Goal: Task Accomplishment & Management: Complete application form

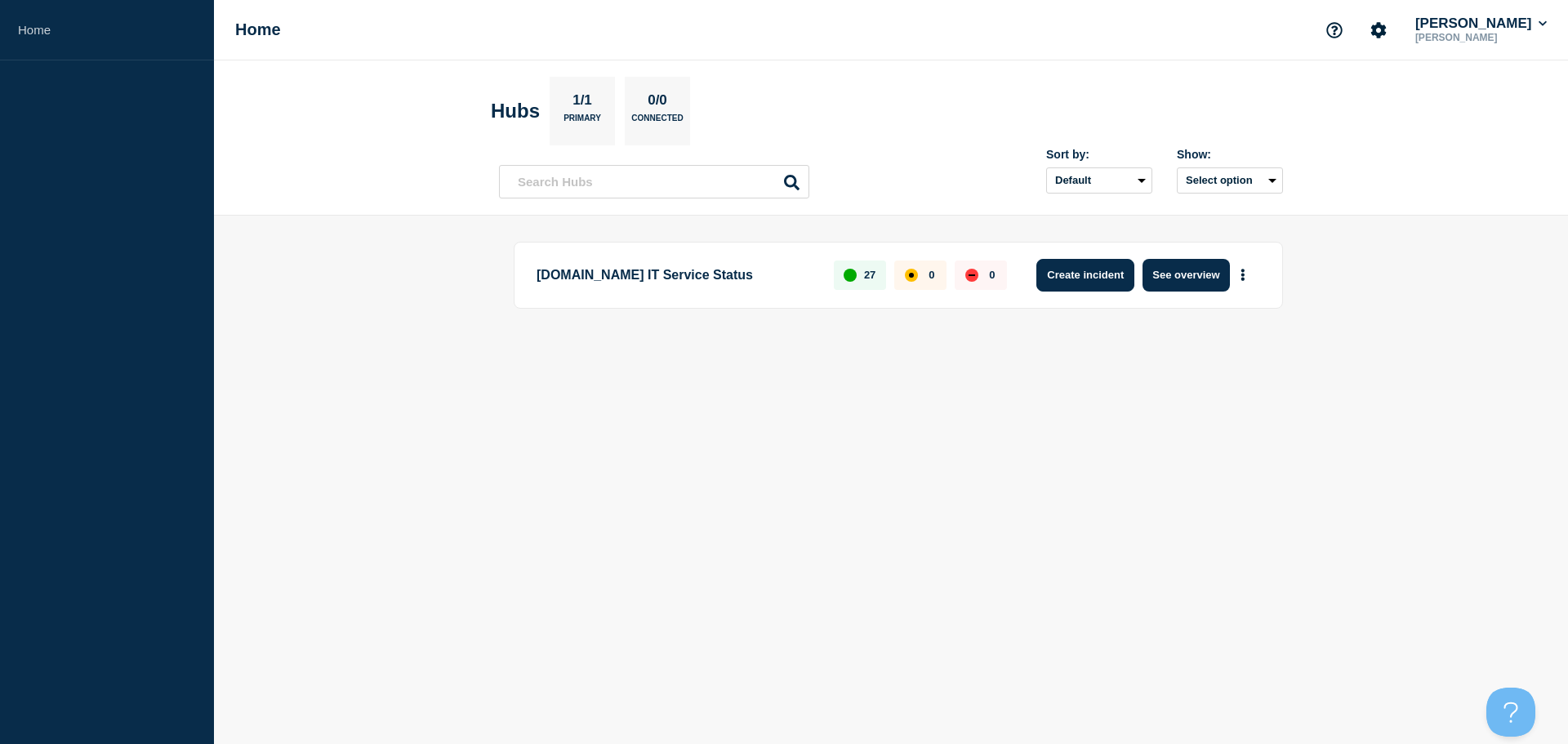
click at [1078, 280] on button "Create incident" at bounding box center [1085, 275] width 98 height 32
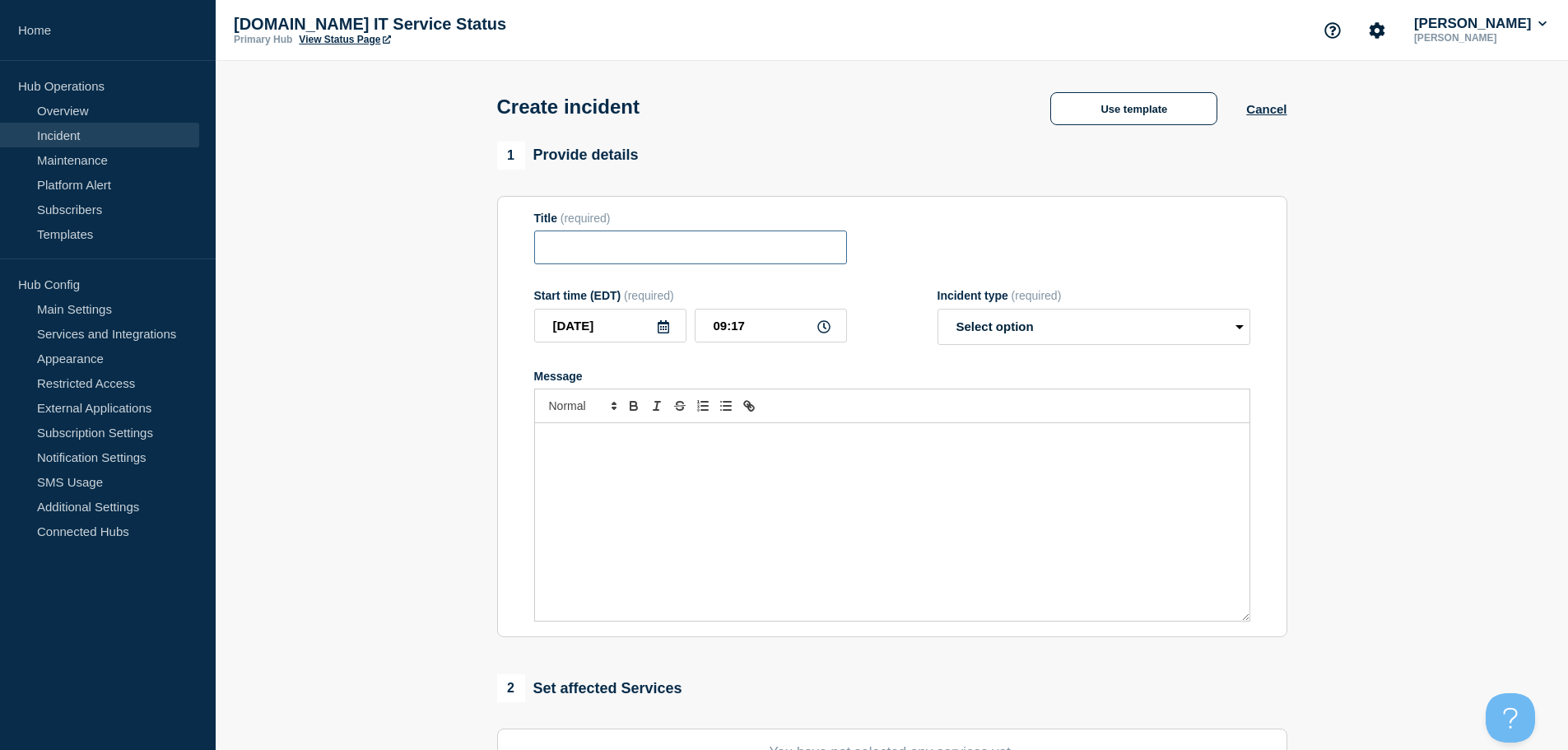
click at [695, 237] on input "Title" at bounding box center [690, 247] width 313 height 34
type input "CRM issues"
click at [683, 335] on input "[DATE]" at bounding box center [611, 326] width 153 height 34
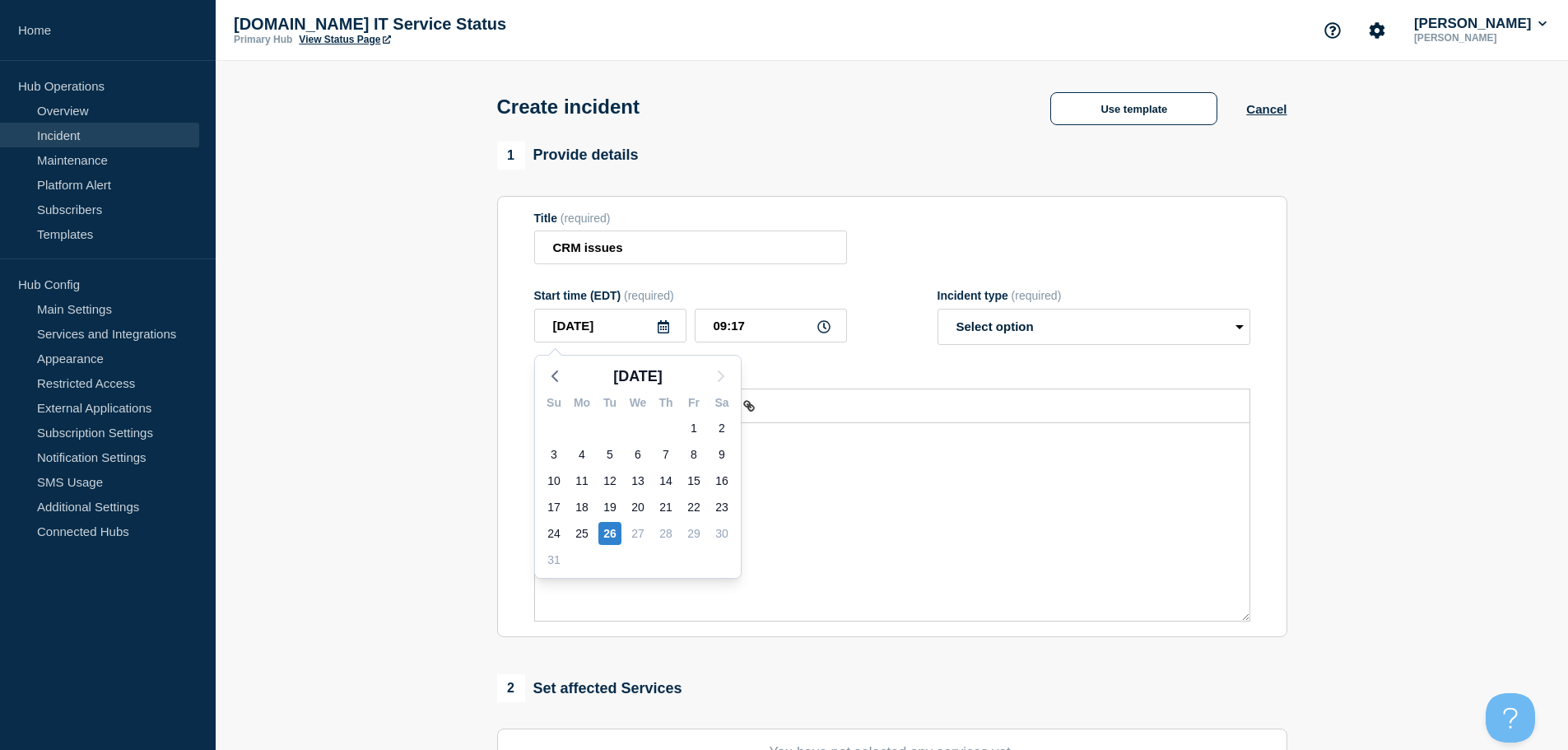
click at [826, 328] on icon at bounding box center [824, 327] width 13 height 13
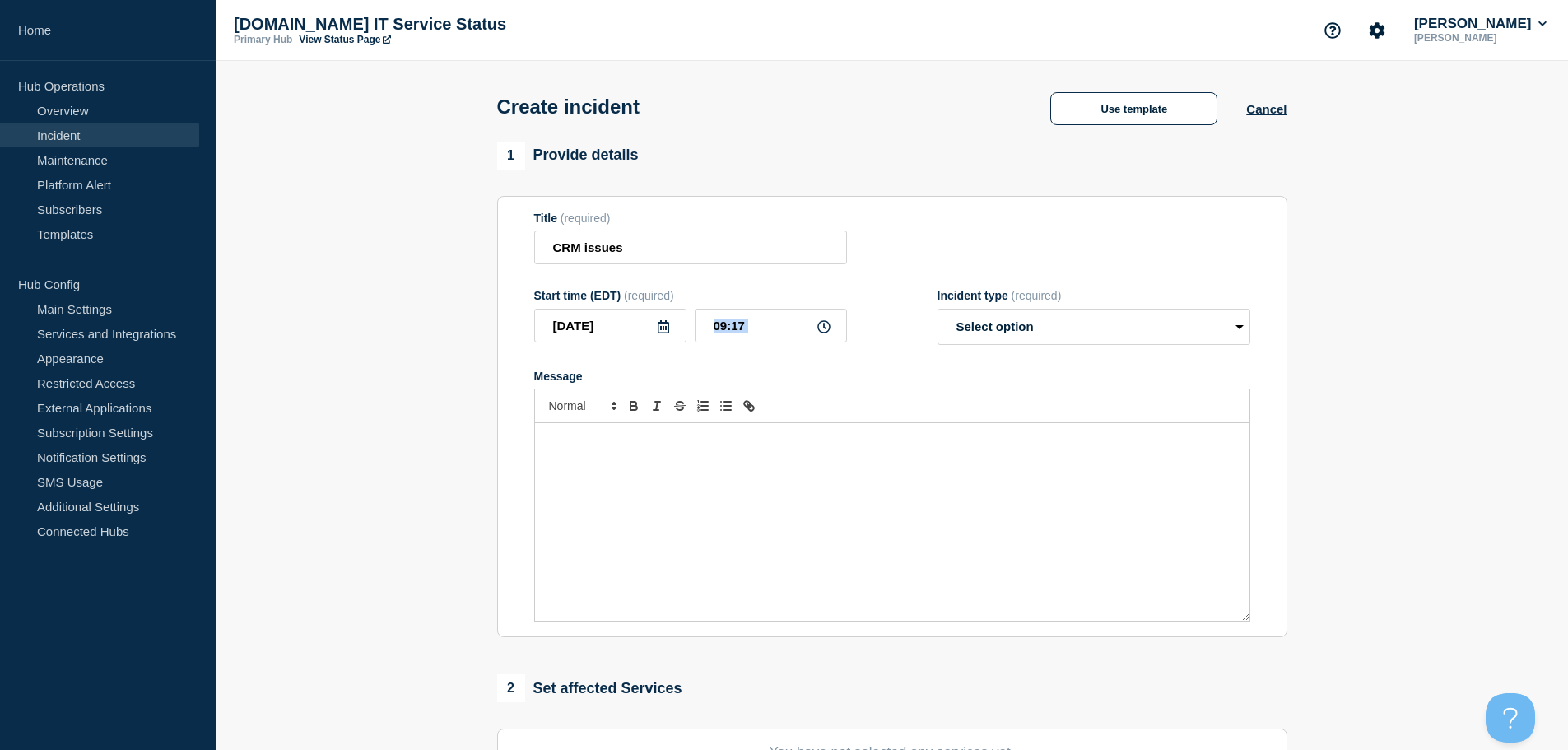
click at [826, 328] on icon at bounding box center [824, 327] width 13 height 13
click at [826, 331] on icon at bounding box center [824, 327] width 13 height 13
drag, startPoint x: 731, startPoint y: 330, endPoint x: 701, endPoint y: 333, distance: 30.1
click at [700, 333] on input "09:17" at bounding box center [771, 326] width 153 height 34
drag, startPoint x: 680, startPoint y: 331, endPoint x: 612, endPoint y: 327, distance: 68.1
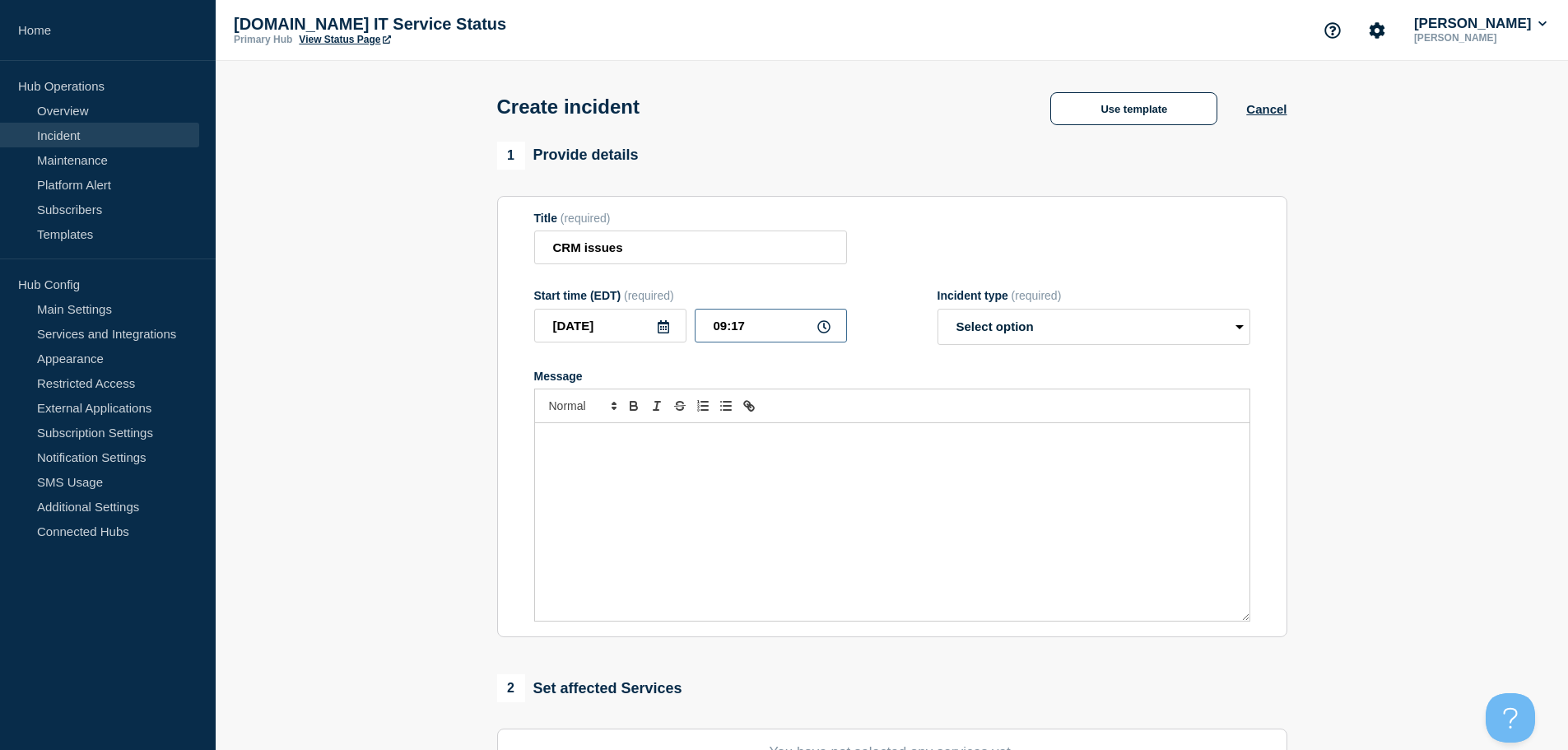
click at [662, 331] on div "[DATE] 09:17" at bounding box center [690, 326] width 313 height 34
type input "07:15"
click at [1071, 323] on select "Select option Investigating Identified Monitoring" at bounding box center [1094, 326] width 313 height 36
select select "investigating"
click at [938, 312] on select "Select option Investigating Identified Monitoring" at bounding box center [1094, 326] width 313 height 36
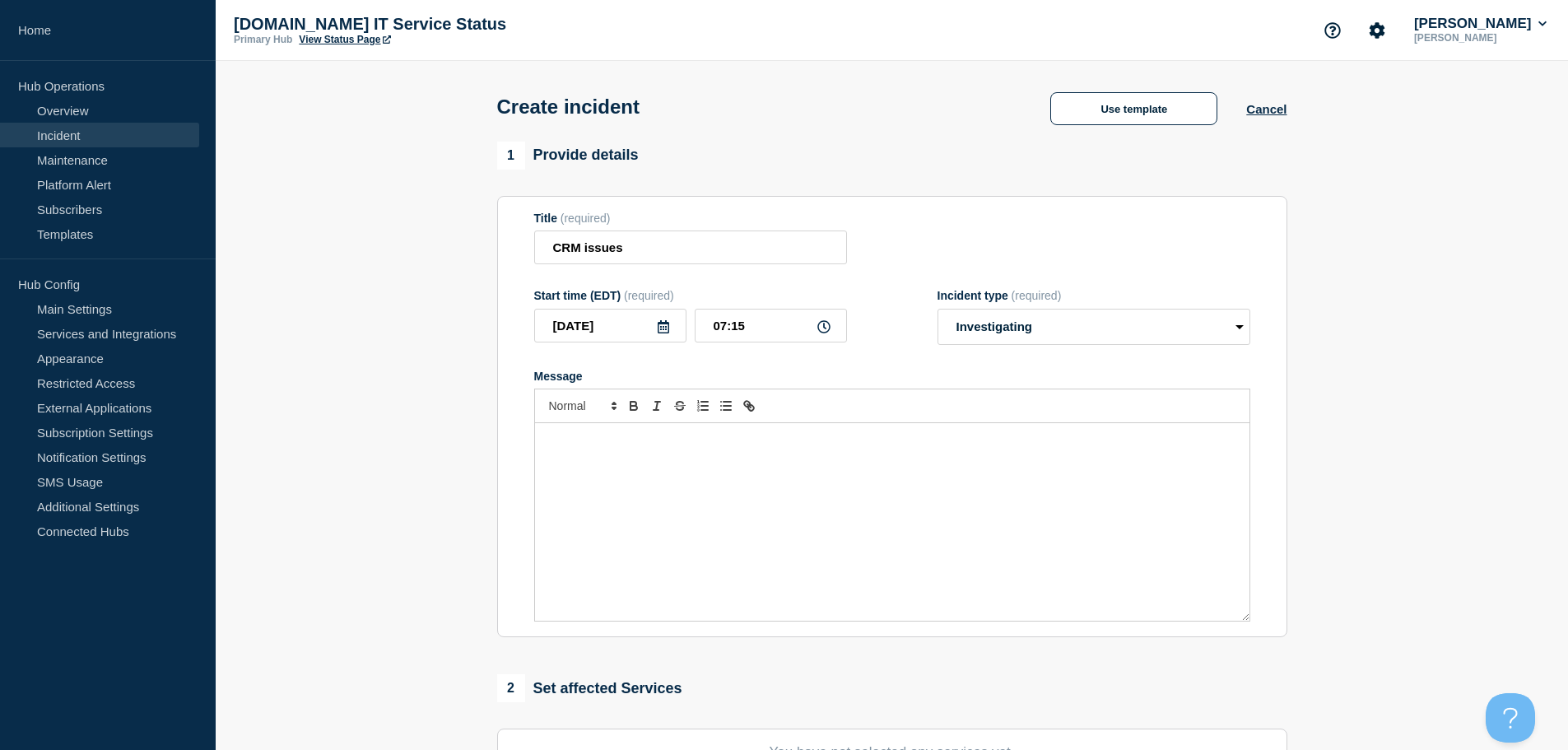
click at [688, 460] on div "Message" at bounding box center [893, 521] width 715 height 197
click at [895, 559] on div "We are currently investigating and engaging with Microsoft regarding our CRM is…" at bounding box center [893, 521] width 715 height 197
click at [988, 477] on div "We are currently investigating and engaging with Microsoft regarding our CRM is…" at bounding box center [893, 521] width 715 height 197
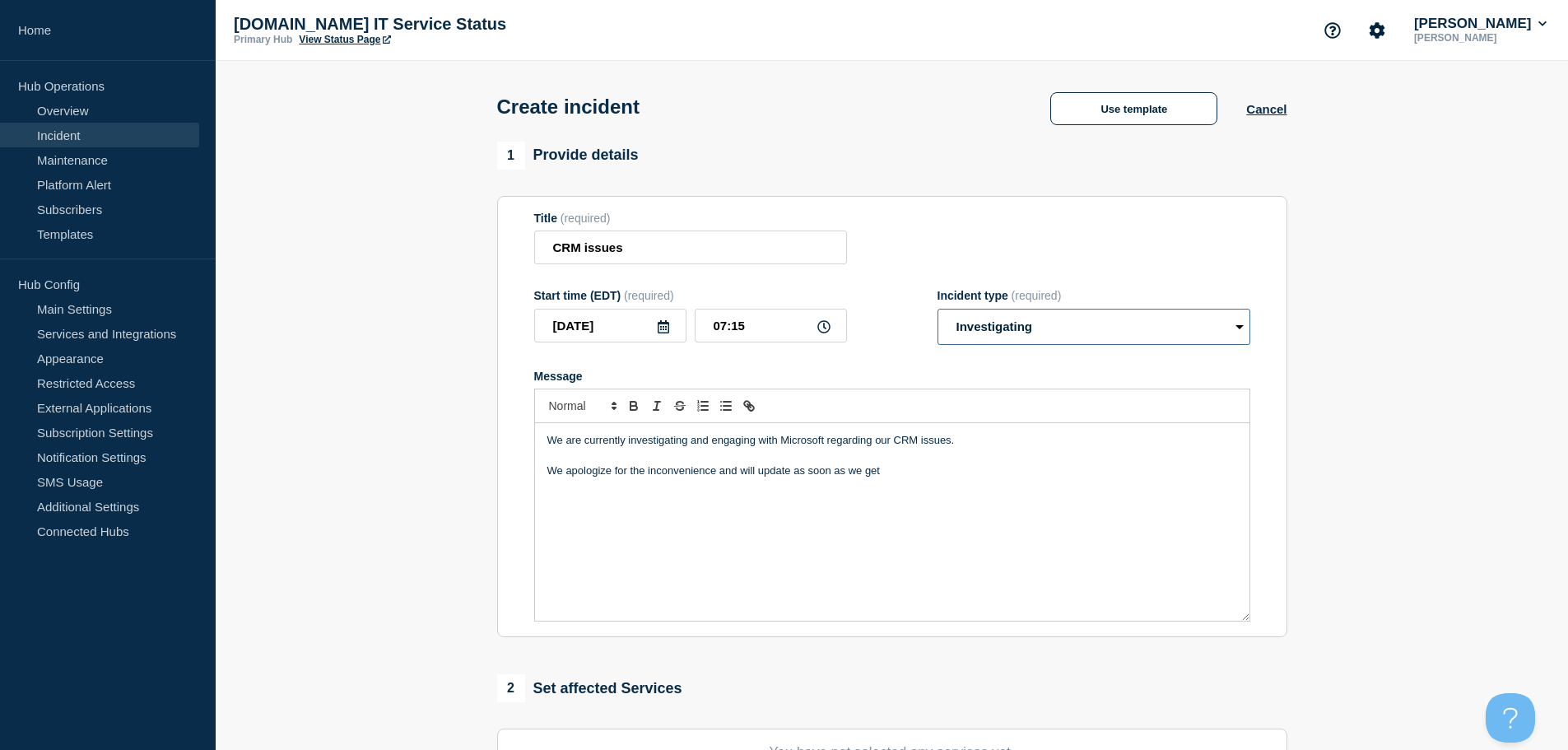
click at [1232, 320] on select "Select option Investigating Identified Monitoring" at bounding box center [1094, 326] width 313 height 36
click at [939, 487] on div "We are currently investigating and engaging with Microsoft regarding our CRM is…" at bounding box center [893, 521] width 715 height 197
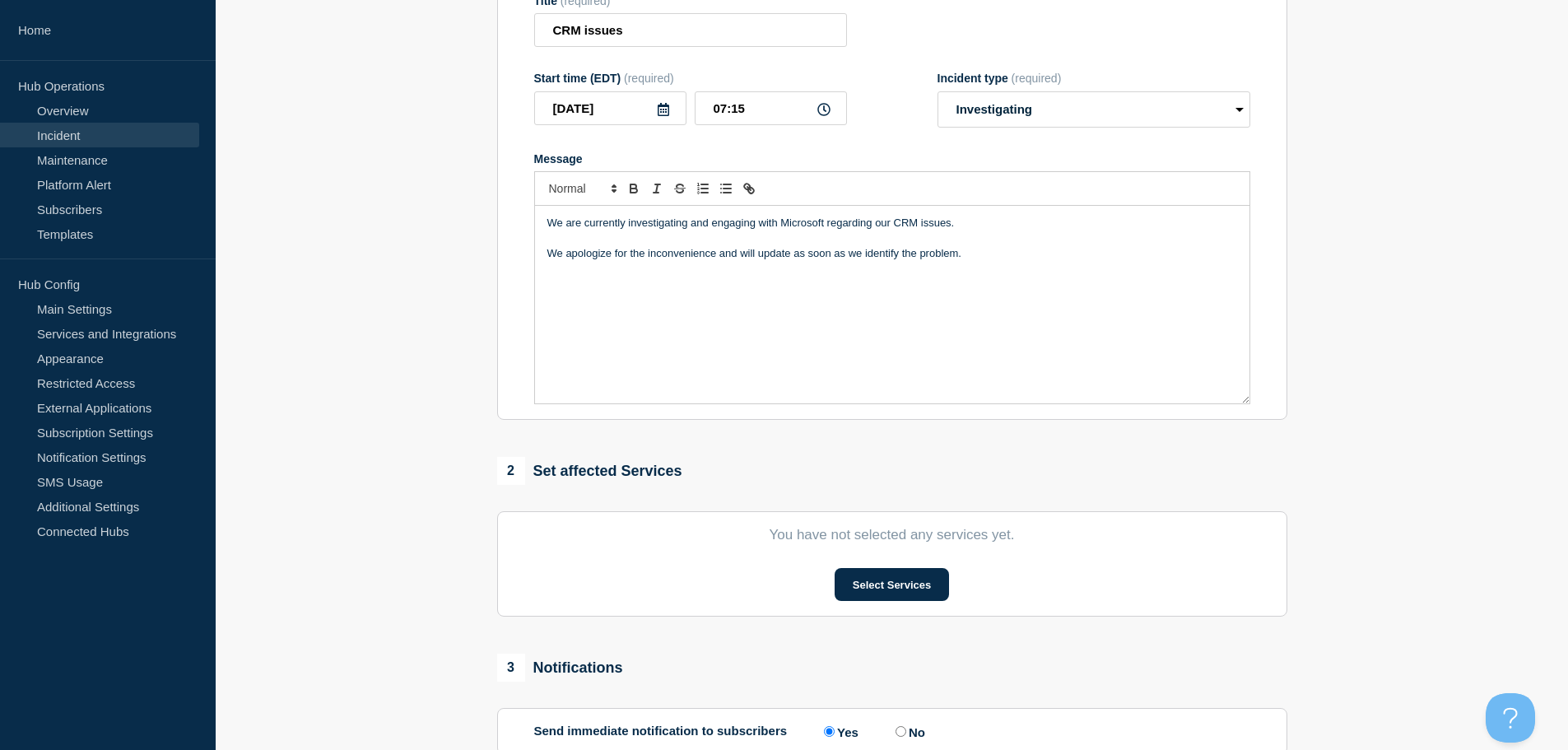
scroll to position [247, 0]
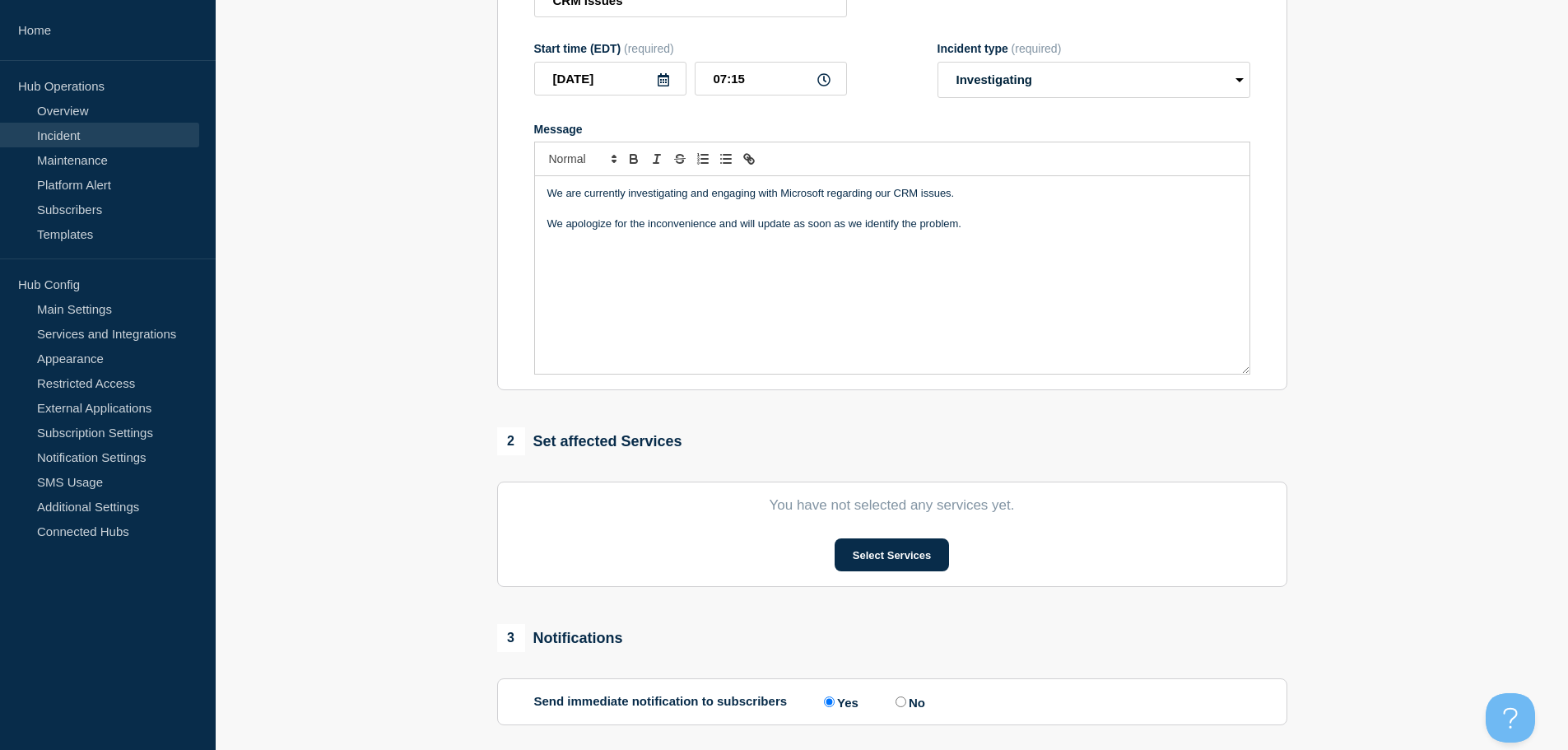
click at [917, 539] on section "You have not selected any services yet. Select Services" at bounding box center [893, 534] width 790 height 106
click at [914, 552] on button "Select Services" at bounding box center [892, 555] width 114 height 33
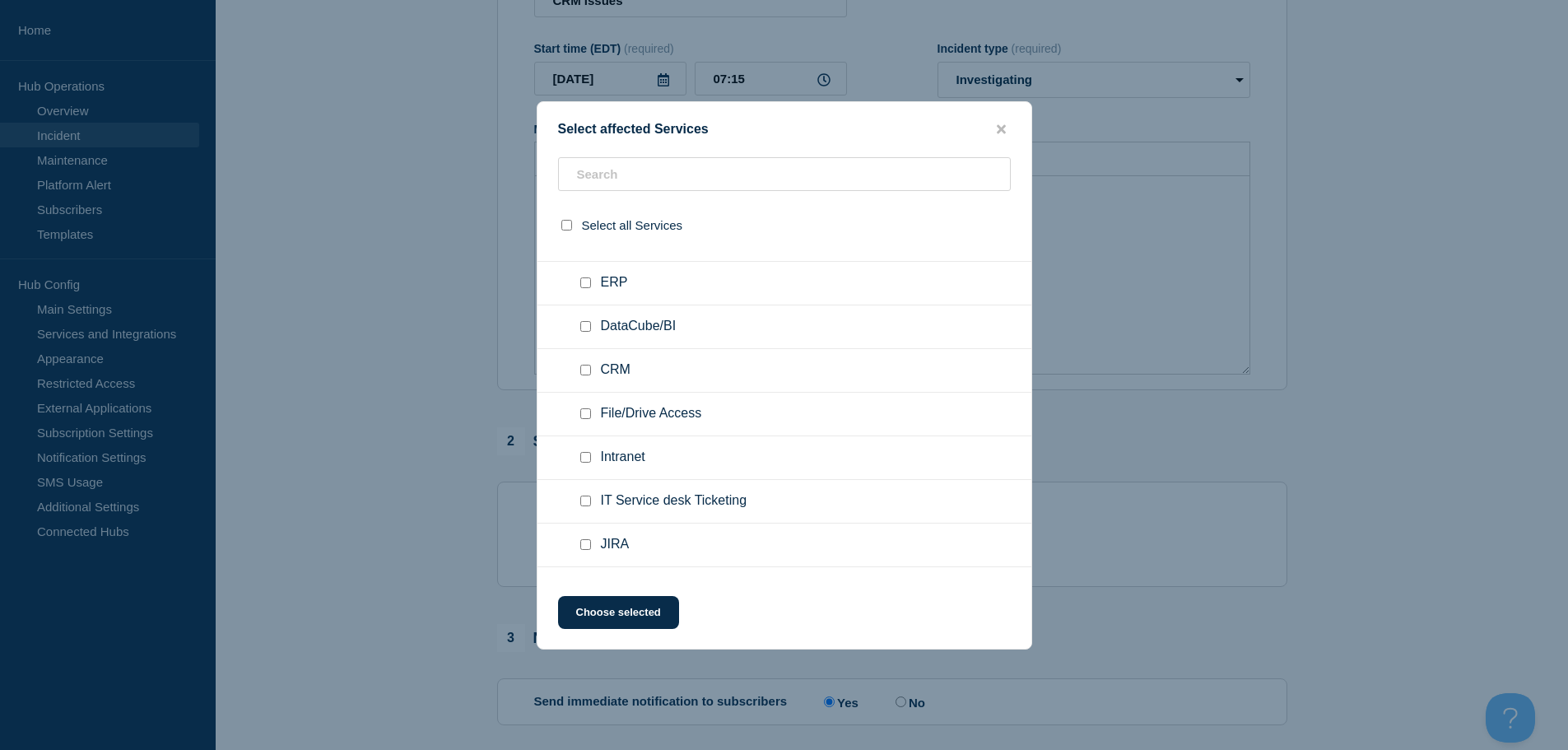
click at [590, 367] on input "CRM checkbox" at bounding box center [586, 370] width 11 height 11
checkbox input "true"
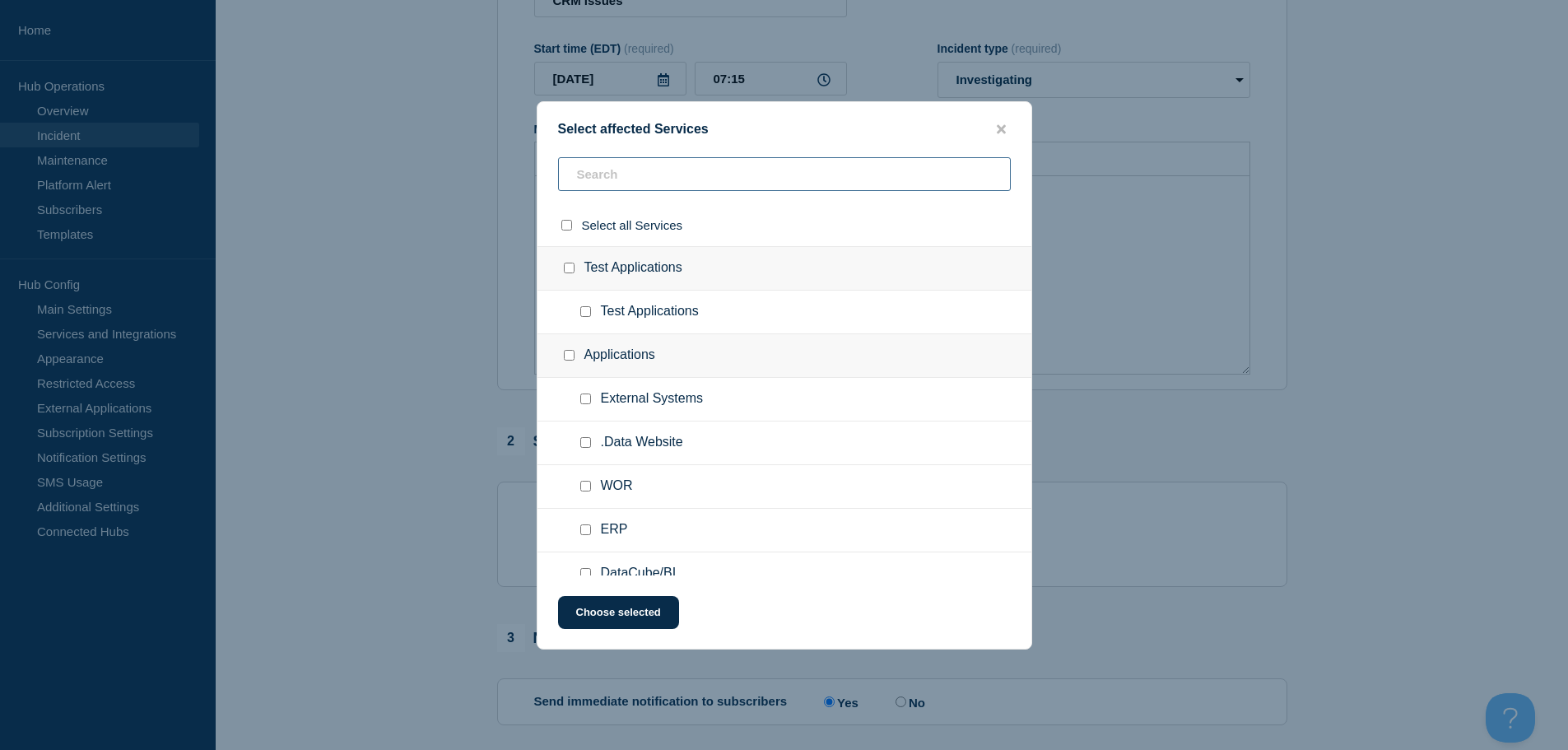
click at [847, 191] on input "text" at bounding box center [784, 174] width 453 height 34
click at [632, 603] on button "Choose selected" at bounding box center [618, 612] width 121 height 33
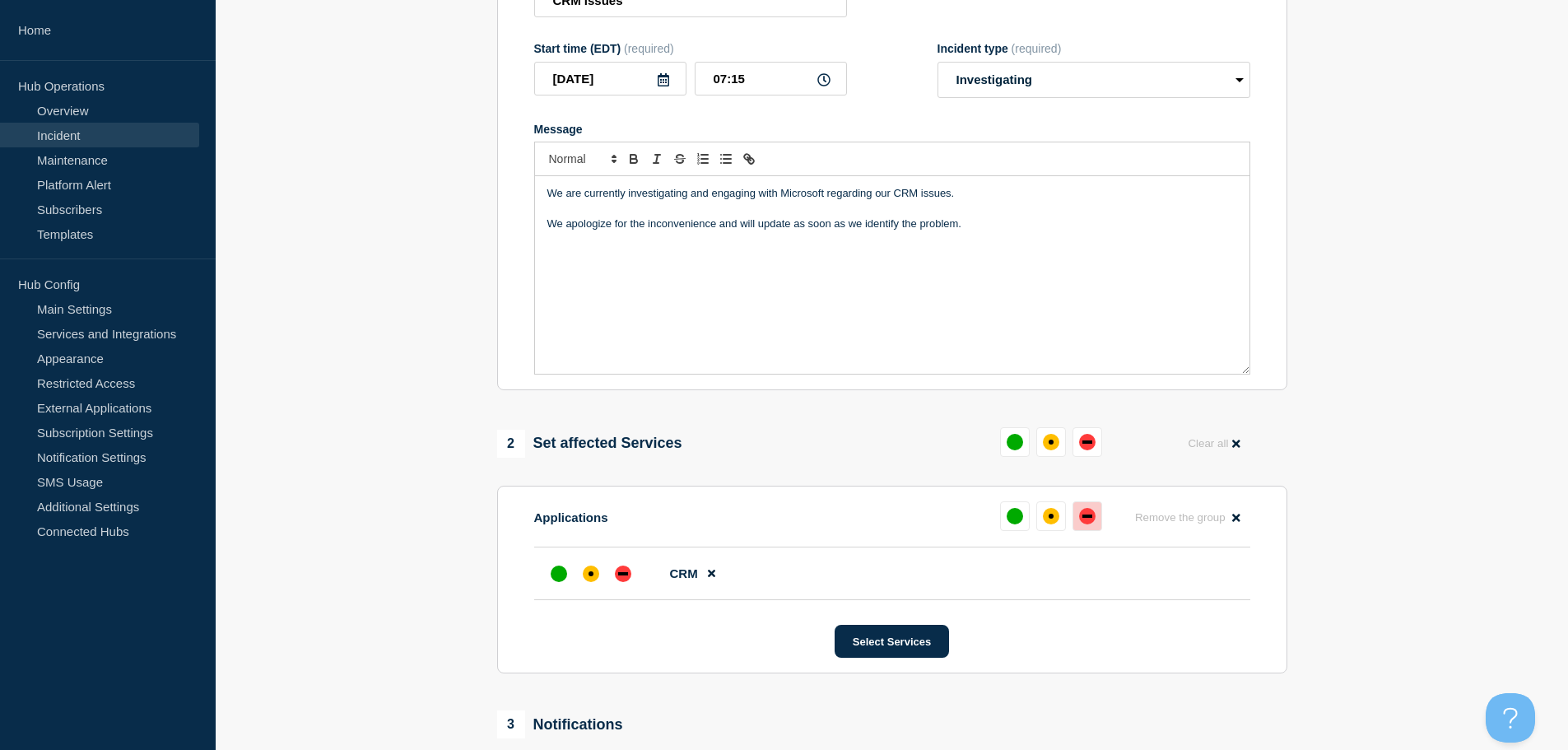
click at [1083, 524] on div "down" at bounding box center [1087, 516] width 17 height 17
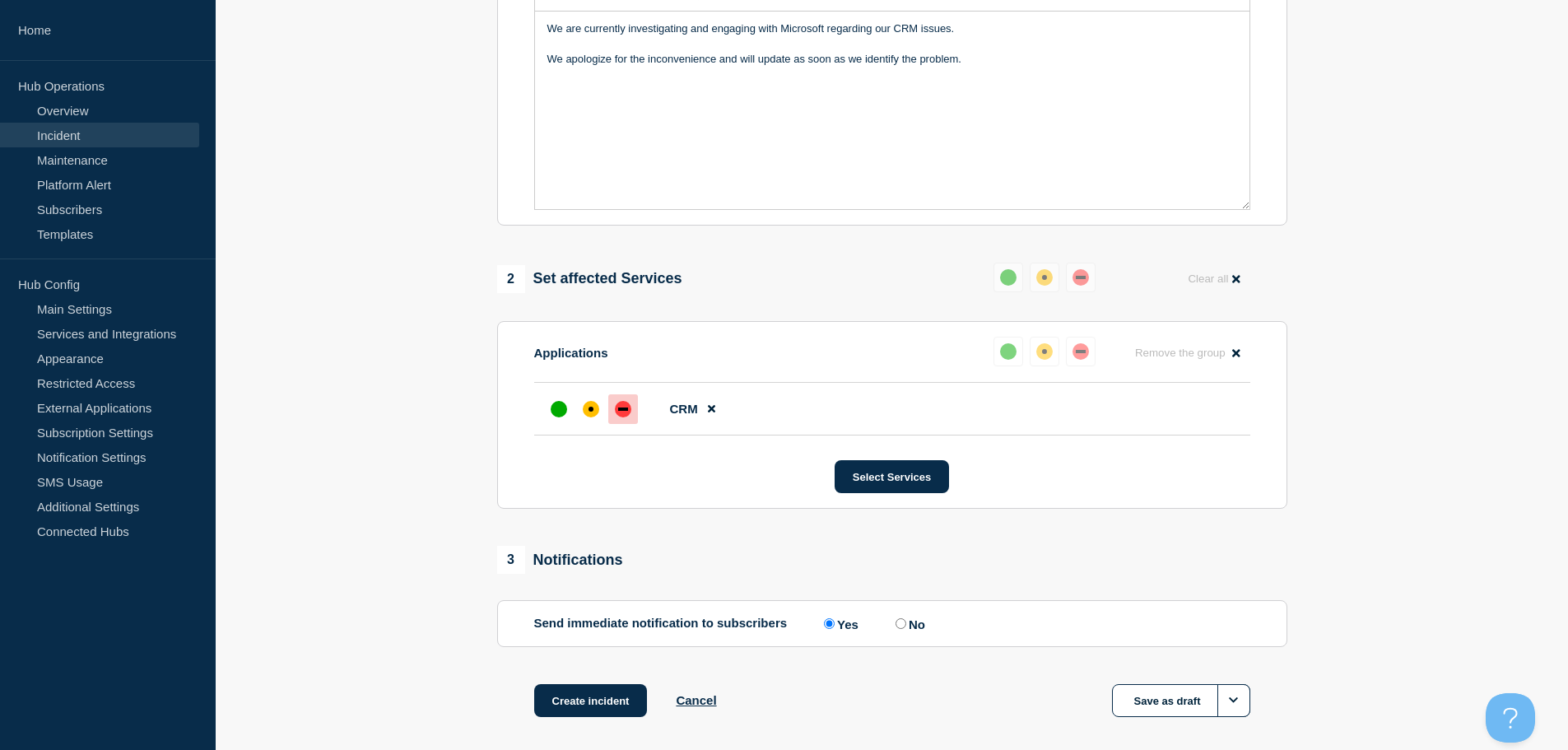
scroll to position [490, 0]
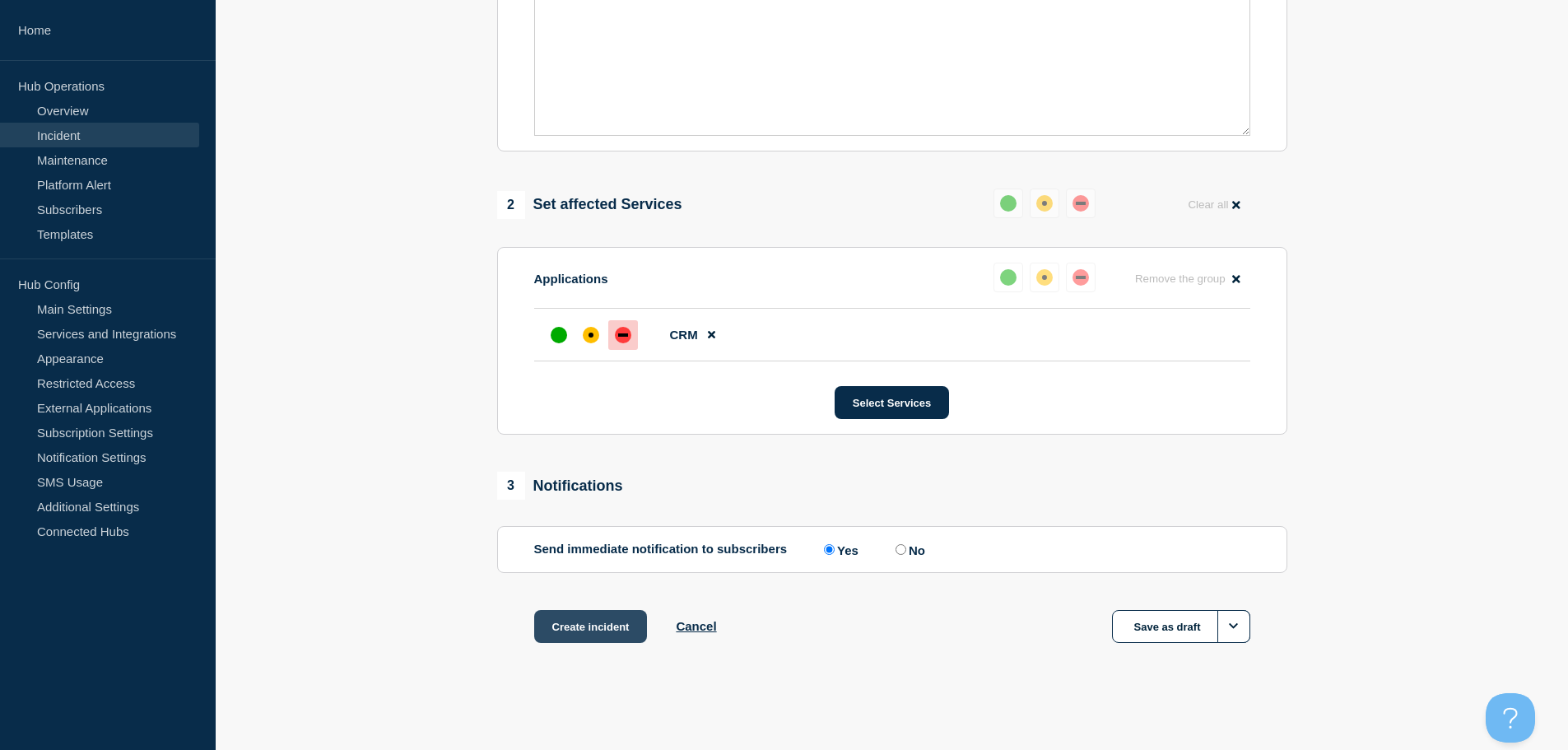
click at [585, 624] on button "Create incident" at bounding box center [591, 626] width 113 height 33
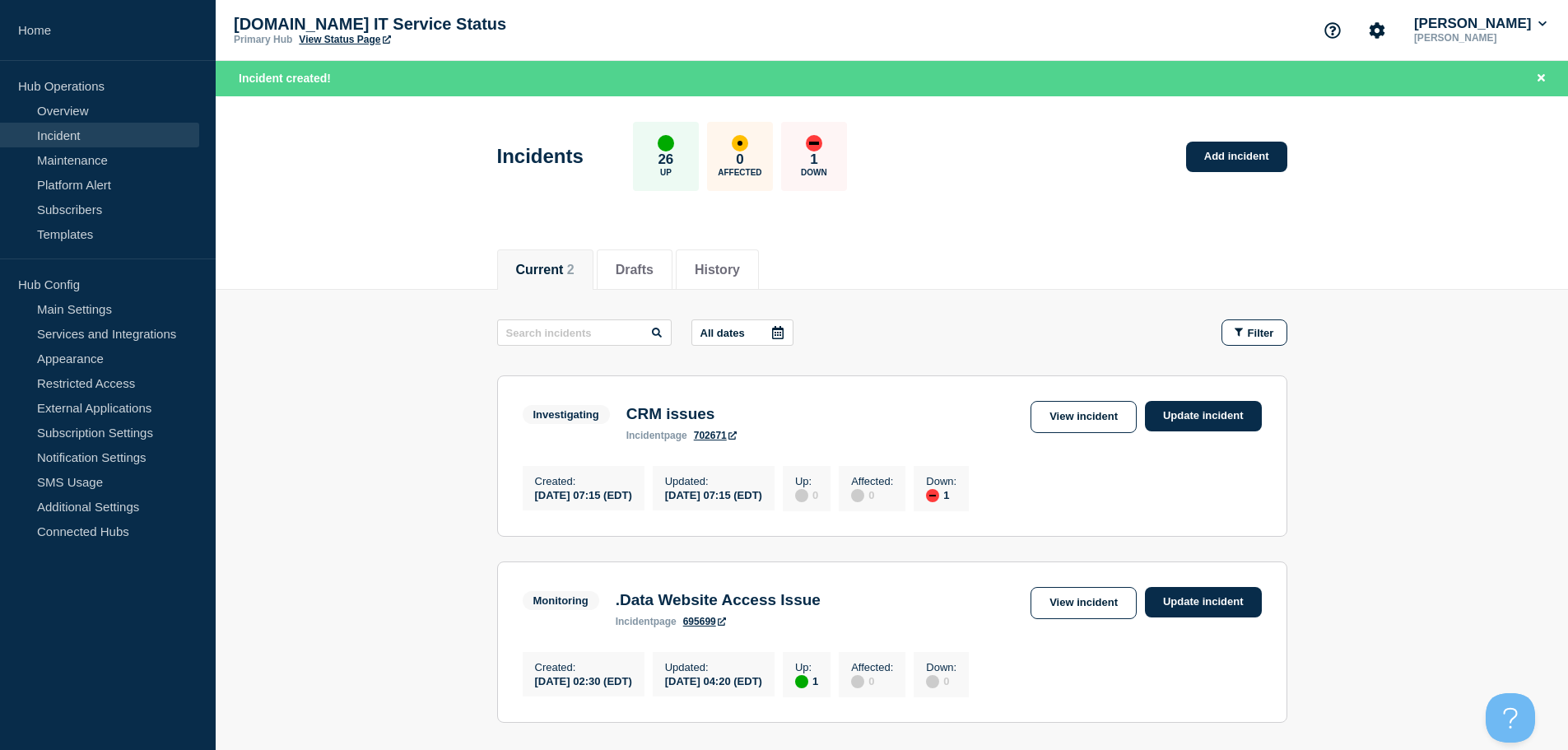
click at [286, 633] on main "All dates Filter Investigating 1 Down CRM issues Created [DATE] 07:15 (EDT) Upd…" at bounding box center [892, 518] width 1352 height 458
click at [322, 443] on main "All dates Filter Investigating 1 Down CRM issues Created [DATE] 07:15 (EDT) Upd…" at bounding box center [892, 518] width 1352 height 458
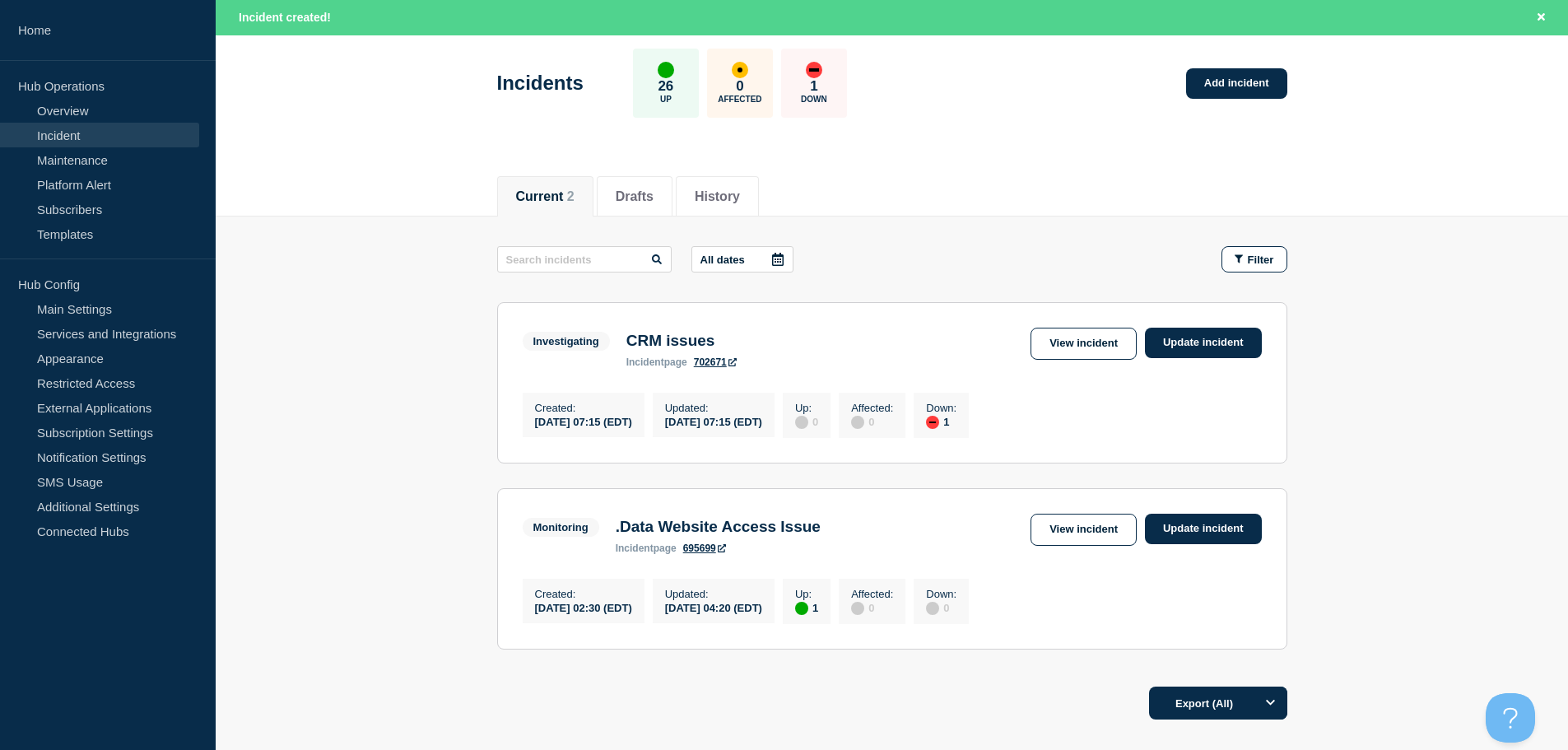
scroll to position [204, 0]
